Goal: Use online tool/utility

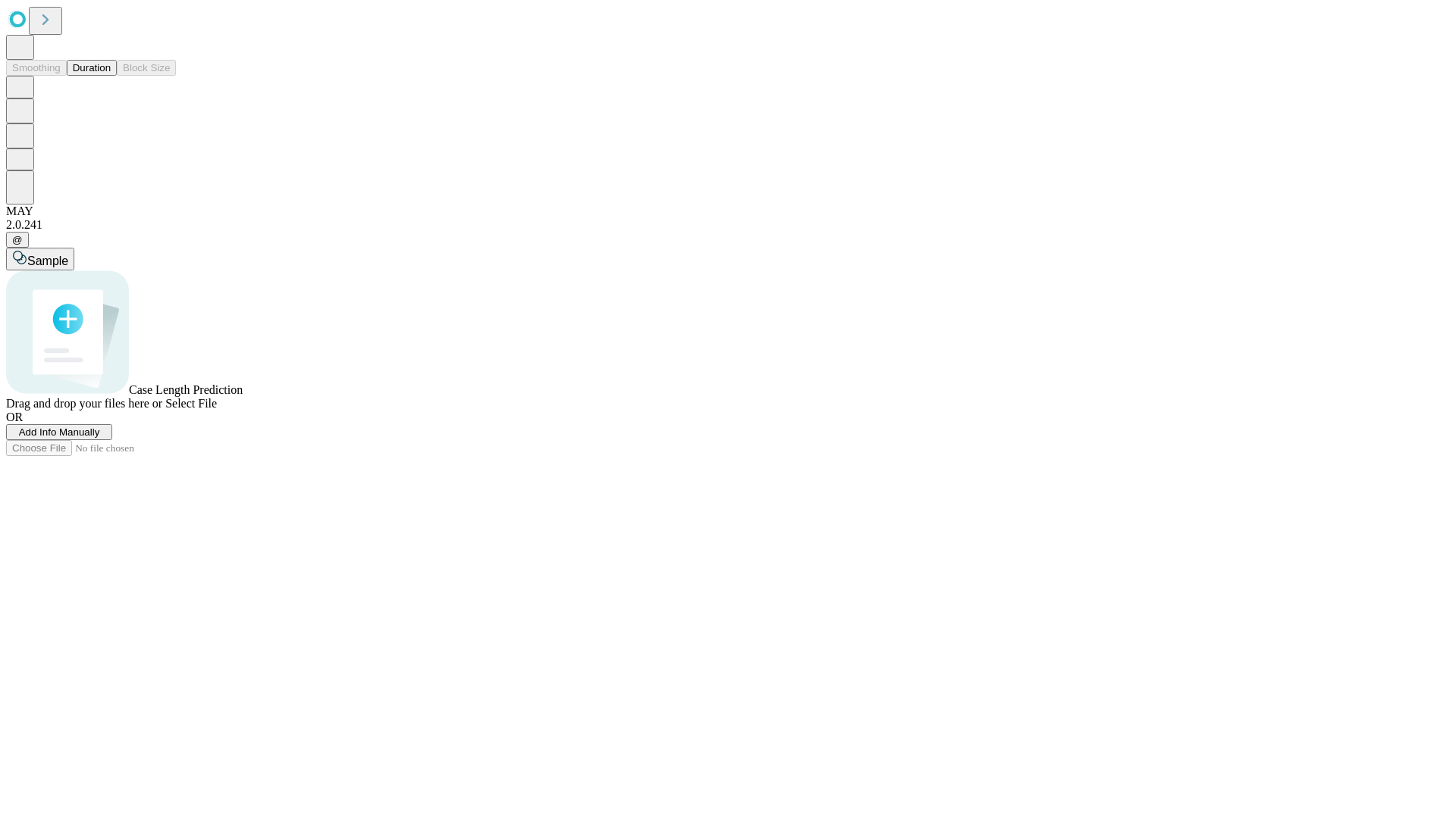
click at [100, 438] on span "Add Info Manually" at bounding box center [59, 433] width 81 height 12
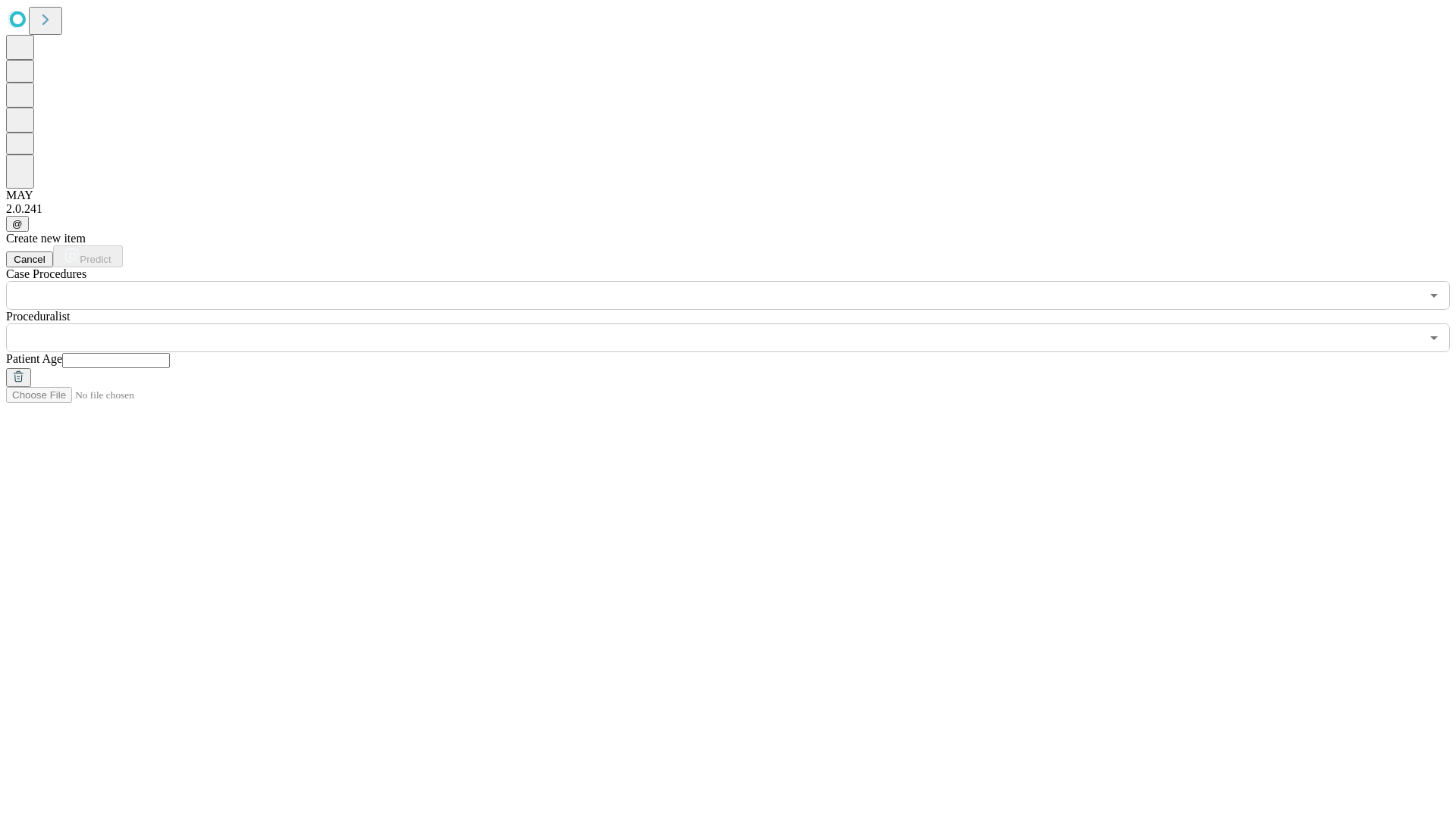
click at [170, 353] on input "text" at bounding box center [116, 360] width 108 height 15
type input "**"
click at [738, 323] on input "text" at bounding box center [713, 337] width 1413 height 29
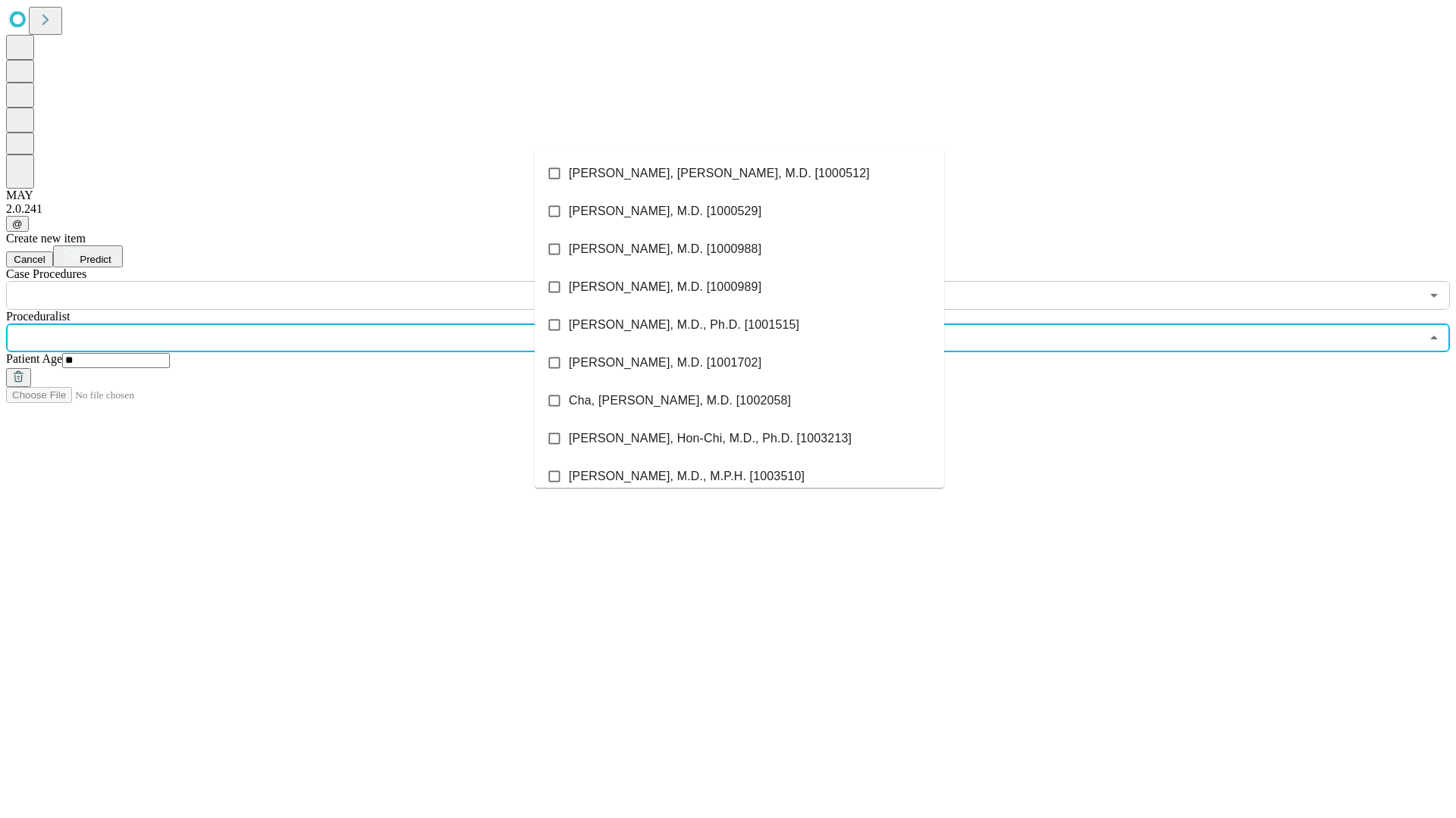
click at [739, 174] on li "[PERSON_NAME], [PERSON_NAME], M.D. [1000512]" at bounding box center [739, 173] width 409 height 38
click at [318, 282] on input "text" at bounding box center [713, 295] width 1413 height 29
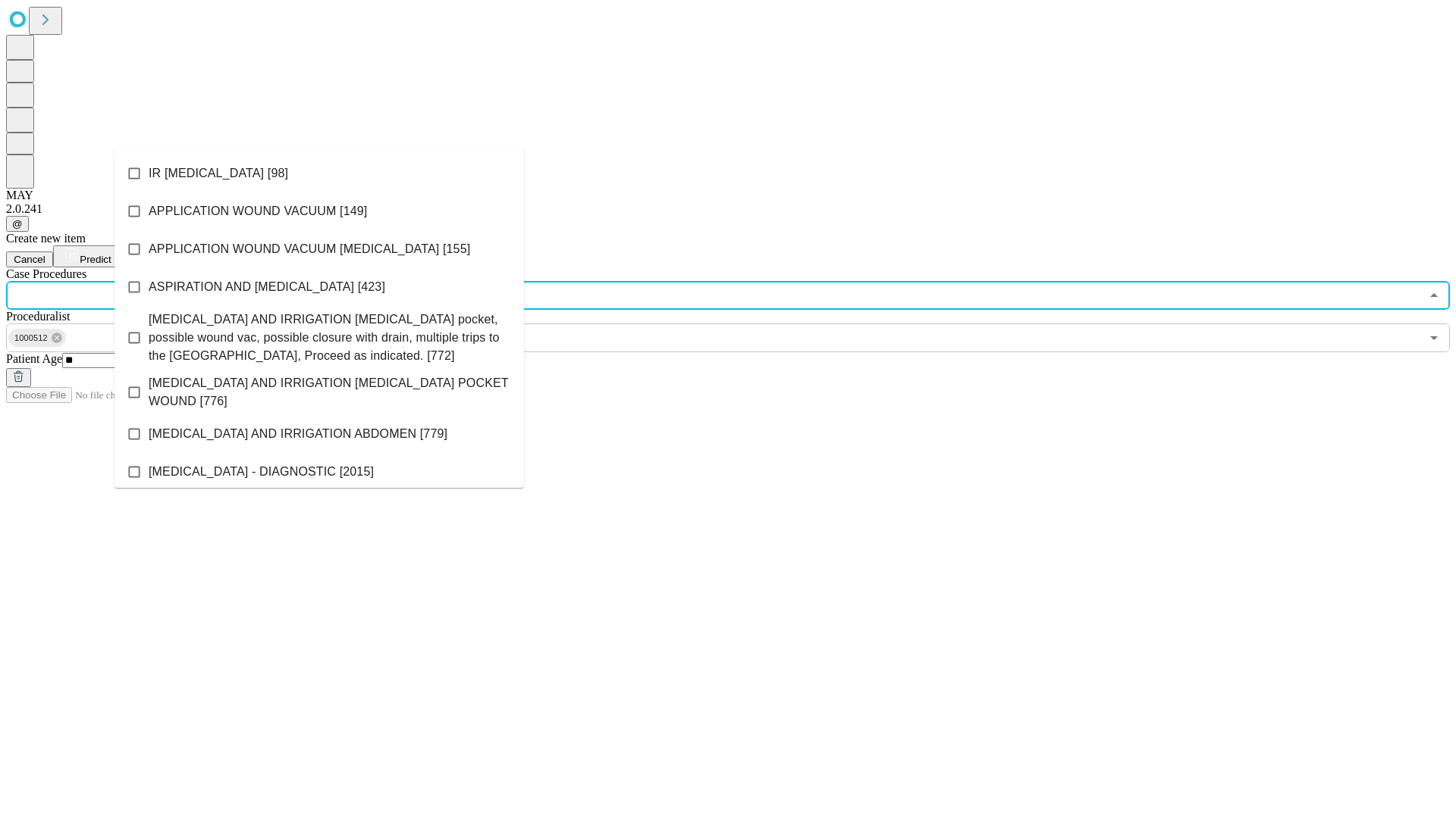
click at [319, 174] on li "IR [MEDICAL_DATA] [98]" at bounding box center [319, 173] width 409 height 38
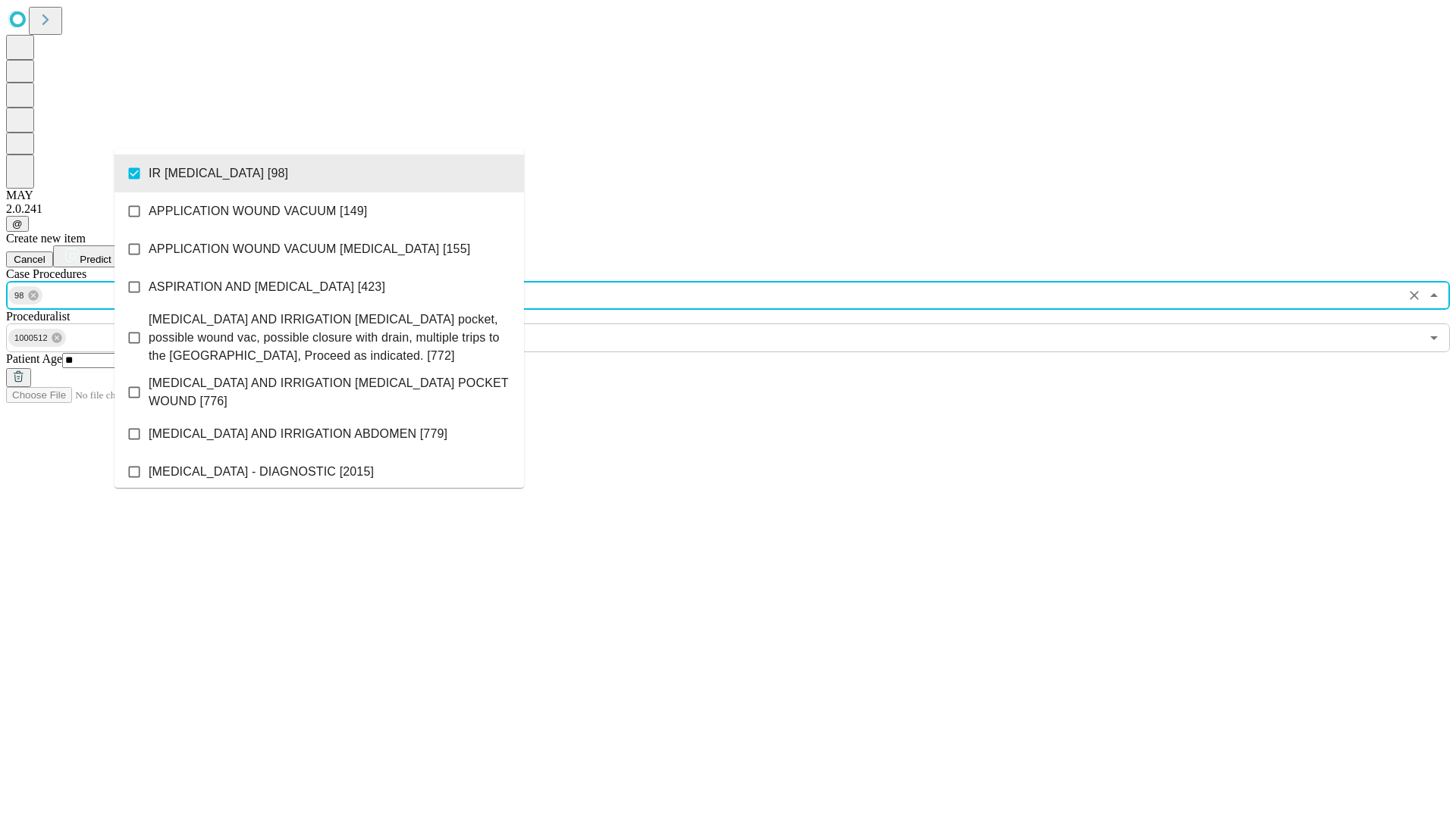
click at [111, 254] on span "Predict" at bounding box center [95, 260] width 31 height 12
